Goal: Communication & Community: Answer question/provide support

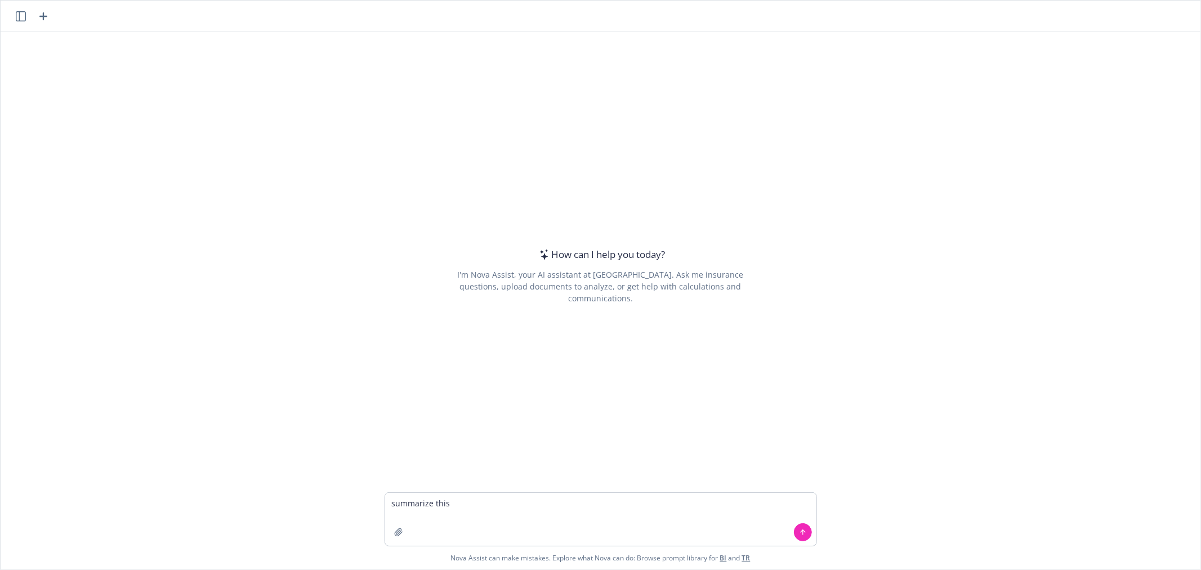
type textarea "summarize this [PERSON_NAME] sent this early last year too by mistake-- please …"
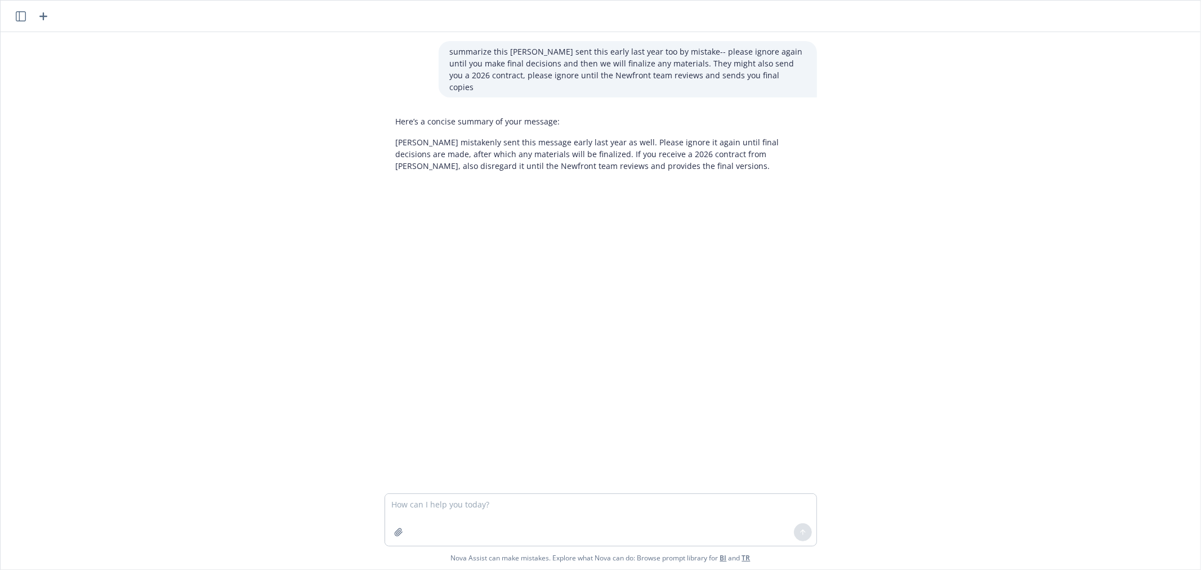
click at [494, 138] on p "[PERSON_NAME] mistakenly sent this message early last year as well. Please igno…" at bounding box center [601, 153] width 410 height 35
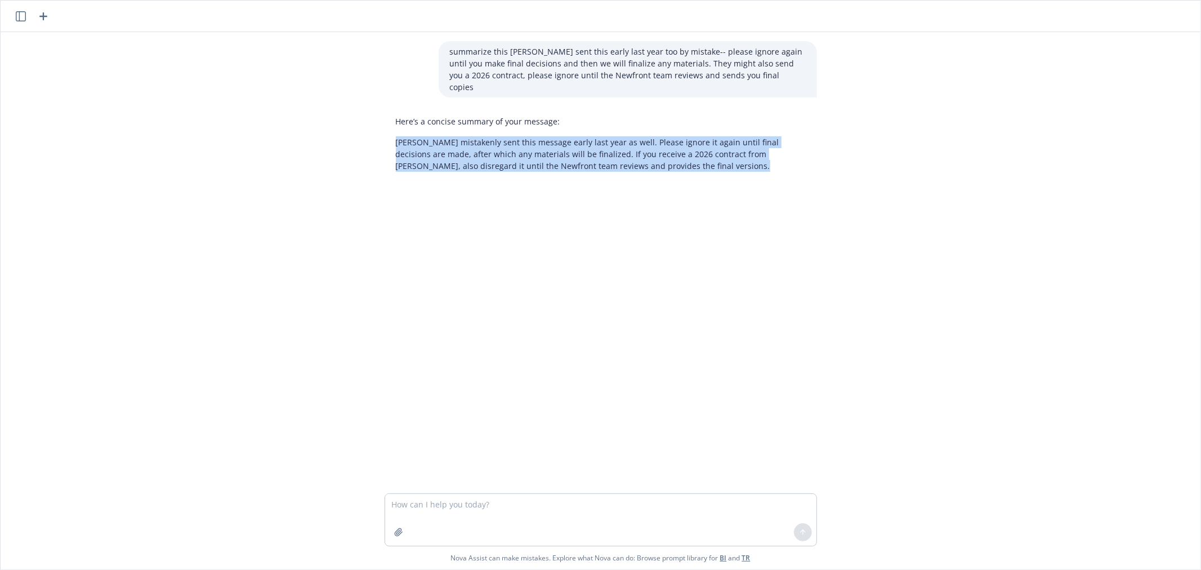
click at [494, 138] on p "[PERSON_NAME] mistakenly sent this message early last year as well. Please igno…" at bounding box center [601, 153] width 410 height 35
copy p "[PERSON_NAME] mistakenly sent this message early last year as well. Please igno…"
click at [901, 226] on div "summarize this [PERSON_NAME] sent this early last year too by mistake-- please …" at bounding box center [601, 262] width 1200 height 461
